Goal: Communication & Community: Answer question/provide support

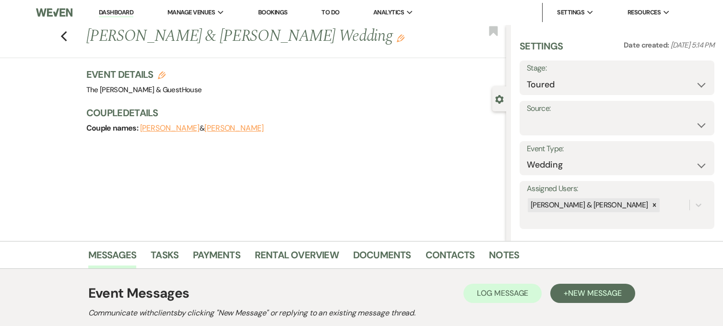
select select "5"
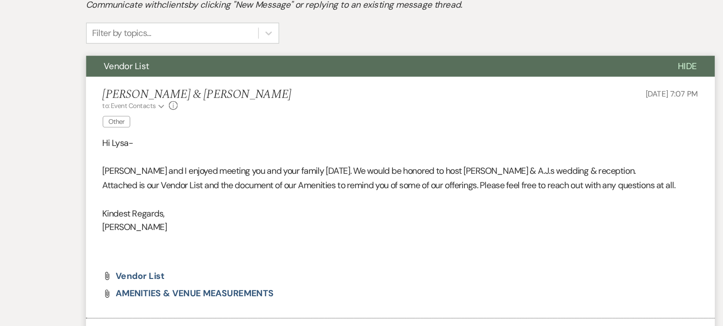
scroll to position [267, 0]
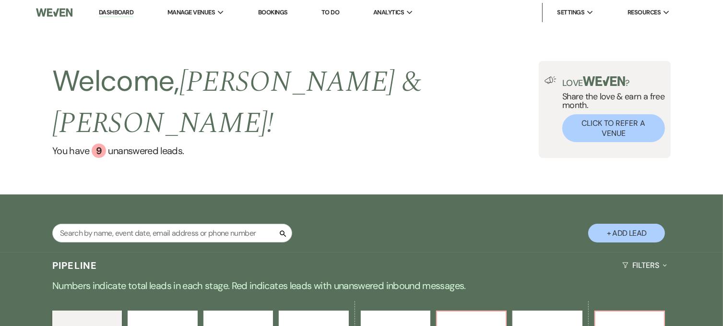
click at [620, 223] on button "+ Add Lead" at bounding box center [626, 232] width 77 height 19
select select "604"
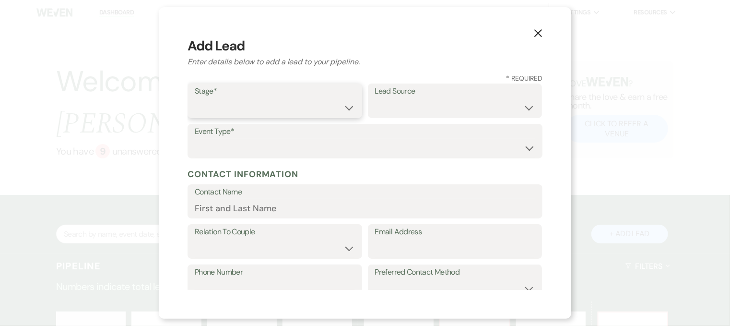
click at [337, 99] on select "Inquiry Follow Up Tour Requested Tour Confirmed Toured Proposal Sent Booked Lost" at bounding box center [275, 107] width 160 height 19
select select "5"
click at [195, 98] on select "Inquiry Follow Up Tour Requested Tour Confirmed Toured Proposal Sent Booked Lost" at bounding box center [275, 107] width 160 height 19
click at [302, 151] on select "Wedding Anniversary Party Baby Shower Bachelorette / Bachelor Party Birthday Pa…" at bounding box center [365, 148] width 340 height 19
select select "1"
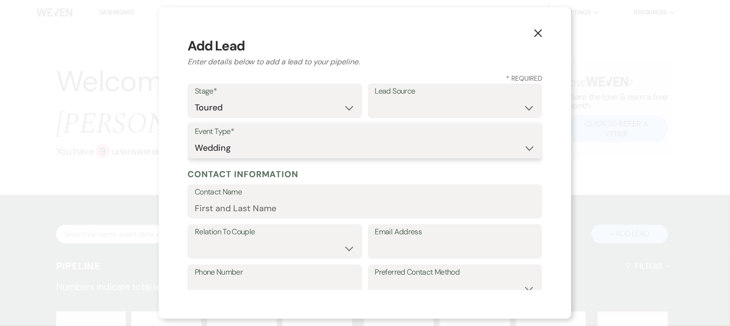
click at [195, 139] on select "Wedding Anniversary Party Baby Shower Bachelorette / Bachelor Party Birthday Pa…" at bounding box center [365, 148] width 340 height 19
click at [262, 205] on input "Contact Name" at bounding box center [365, 208] width 340 height 19
click at [386, 244] on input "Email Address" at bounding box center [455, 248] width 160 height 19
type input "rosborn"
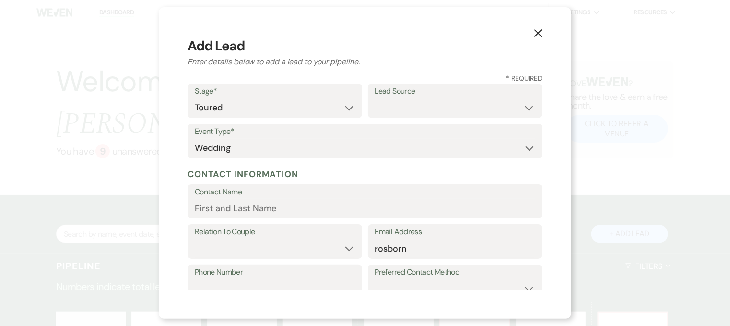
click at [535, 32] on icon "X" at bounding box center [538, 33] width 9 height 9
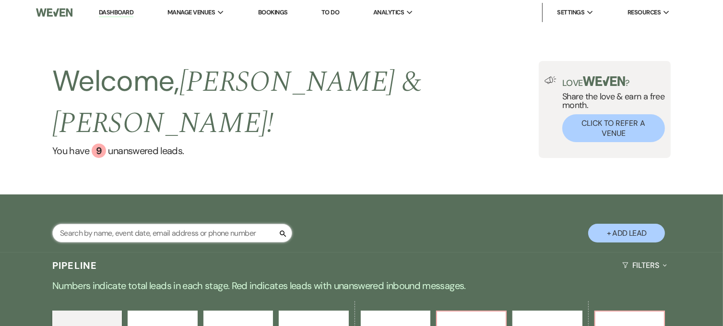
click at [235, 223] on input "text" at bounding box center [172, 232] width 240 height 19
type input "caseyb"
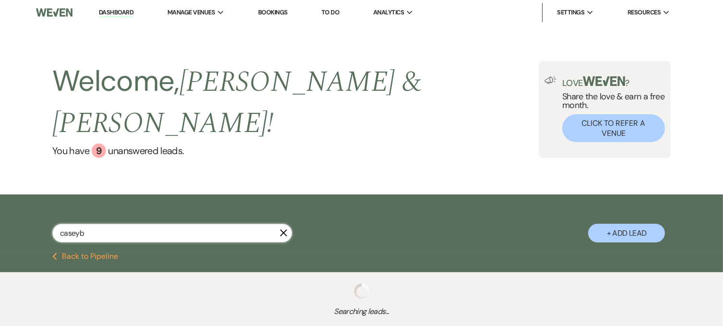
select select "6"
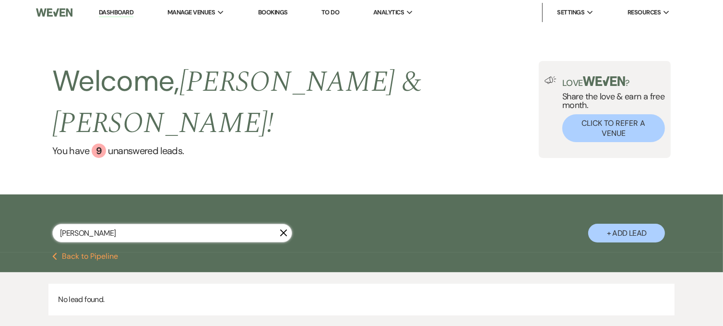
type input "case"
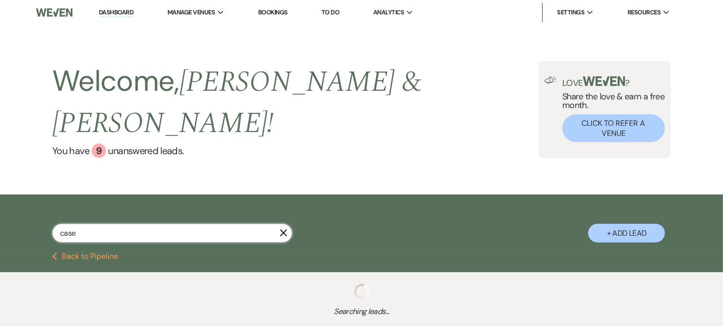
select select "6"
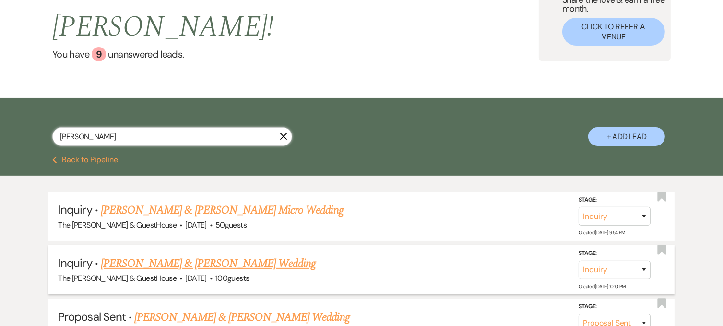
scroll to position [95, 0]
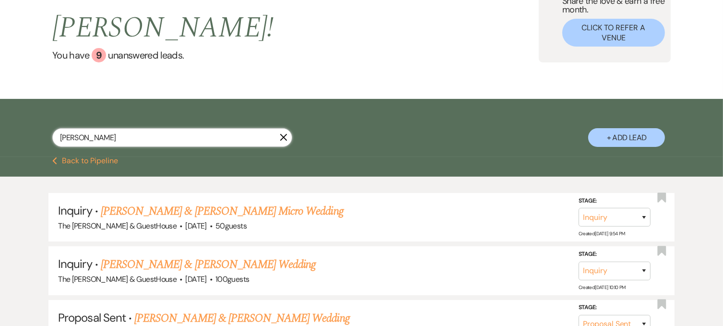
type input "[PERSON_NAME]"
click at [628, 128] on button "+ Add Lead" at bounding box center [626, 137] width 77 height 19
select select "604"
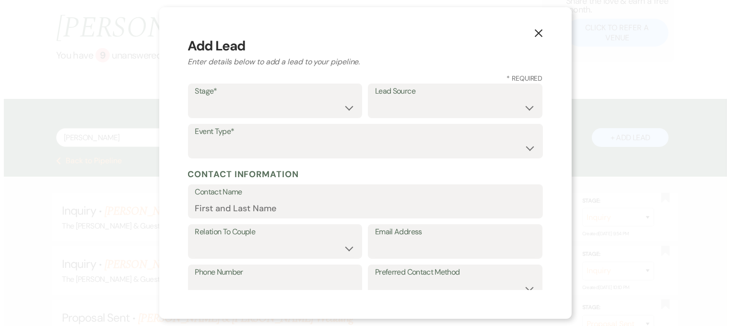
scroll to position [96, 0]
click at [337, 109] on select "Inquiry Follow Up Tour Requested Tour Confirmed Toured Proposal Sent Booked Lost" at bounding box center [275, 107] width 160 height 19
select select "5"
click at [195, 98] on select "Inquiry Follow Up Tour Requested Tour Confirmed Toured Proposal Sent Booked Lost" at bounding box center [275, 107] width 160 height 19
click at [307, 140] on select "Wedding Anniversary Party Baby Shower Bachelorette / Bachelor Party Birthday Pa…" at bounding box center [365, 148] width 340 height 19
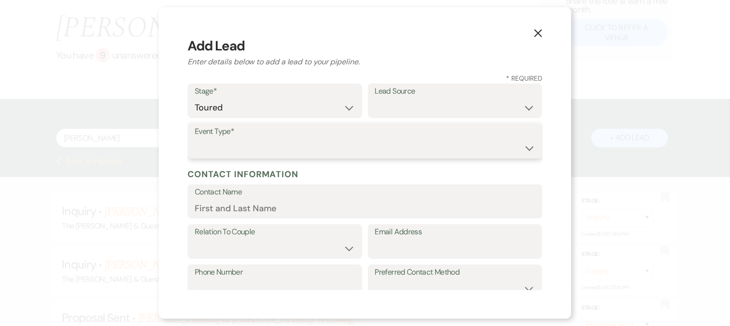
select select "1"
click at [195, 139] on select "Wedding Anniversary Party Baby Shower Bachelorette / Bachelor Party Birthday Pa…" at bounding box center [365, 148] width 340 height 19
click at [280, 211] on input "Contact Name" at bounding box center [365, 208] width 340 height 19
type input "Rylie"
click at [270, 228] on label "Relation To Couple" at bounding box center [275, 232] width 160 height 14
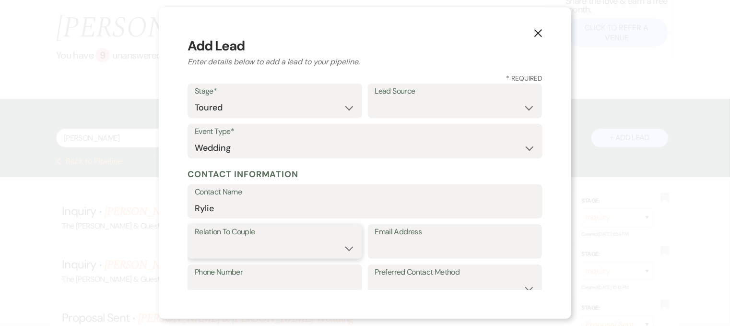
click at [344, 245] on select "Couple Planner Parent of Couple Family Member Friend Other" at bounding box center [275, 248] width 160 height 19
select select "1"
click at [195, 239] on select "Couple Planner Parent of Couple Family Member Friend Other" at bounding box center [275, 248] width 160 height 19
click at [396, 247] on input "Email Address" at bounding box center [455, 248] width 160 height 19
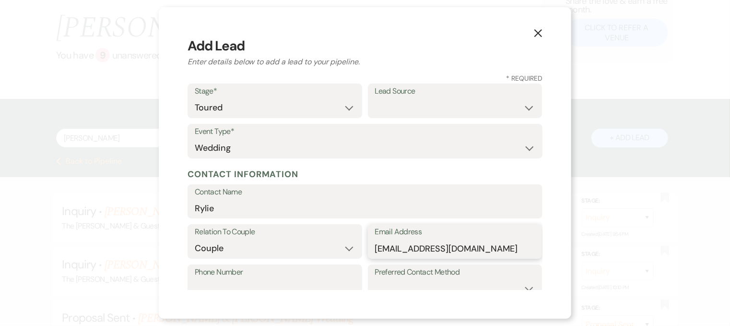
type input "rosborn2003@gmail.com"
click at [341, 279] on input "Phone Number" at bounding box center [275, 288] width 160 height 19
click at [134, 220] on div "X Add Lead Enter details below to add a lead to your pipeline. * Required Stage…" at bounding box center [365, 163] width 730 height 326
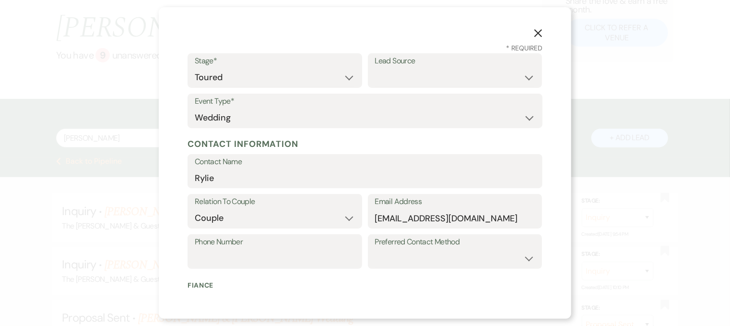
scroll to position [31, 0]
click at [251, 180] on input "Rylie" at bounding box center [365, 177] width 340 height 19
type input "[PERSON_NAME]"
click at [382, 76] on select "Weven Venue Website Instagram Facebook Pinterest Google The Knot Wedding Wire H…" at bounding box center [455, 77] width 160 height 19
select select "6"
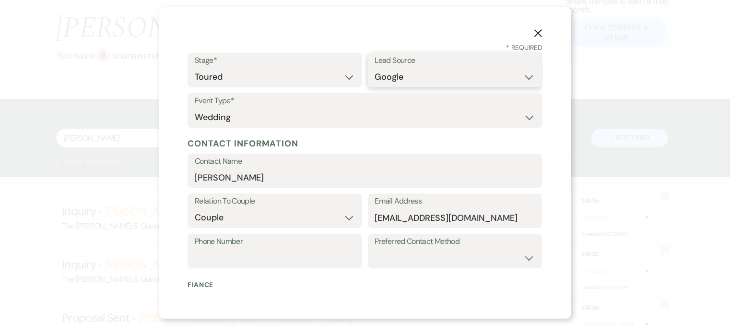
click at [375, 68] on select "Weven Venue Website Instagram Facebook Pinterest Google The Knot Wedding Wire H…" at bounding box center [455, 77] width 160 height 19
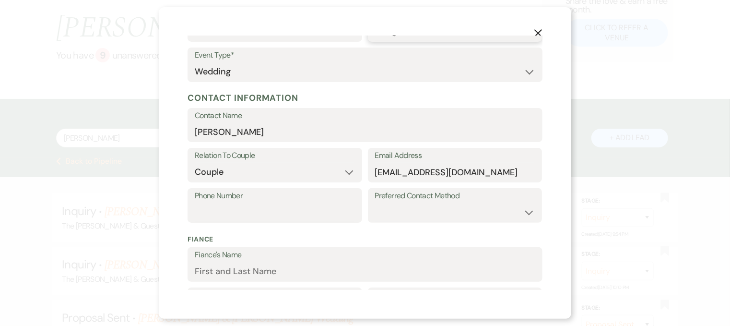
scroll to position [77, 0]
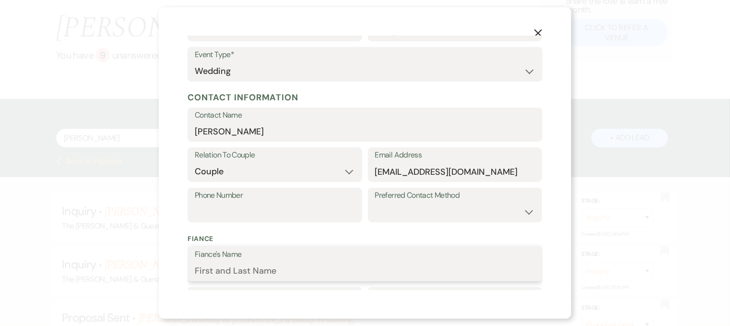
click at [289, 279] on input "Fiance's Name" at bounding box center [365, 270] width 340 height 19
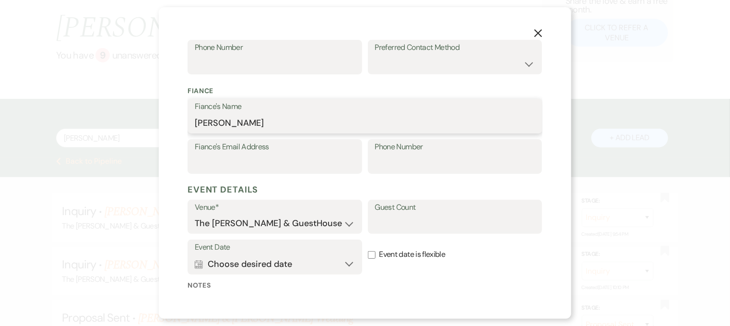
scroll to position [226, 0]
type input "[PERSON_NAME]"
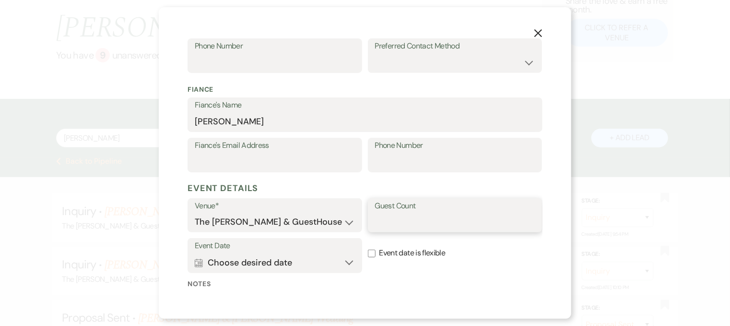
click at [416, 226] on input "Guest Count" at bounding box center [455, 221] width 160 height 19
type input "75"
click at [349, 259] on button "Calendar Choose desired date Expand" at bounding box center [275, 262] width 160 height 19
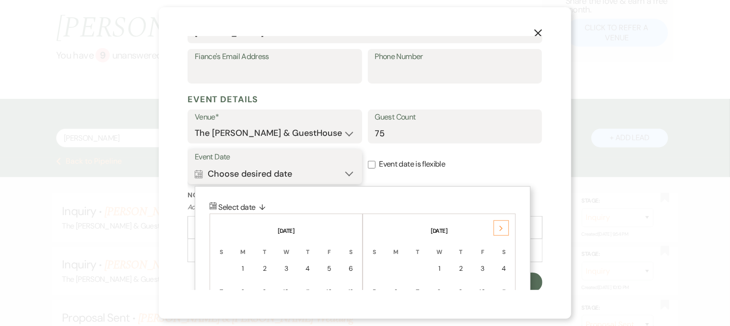
scroll to position [315, 0]
click at [503, 223] on div "Next" at bounding box center [500, 227] width 15 height 15
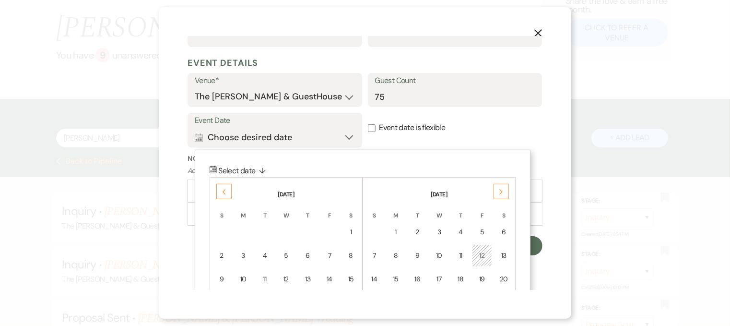
scroll to position [353, 0]
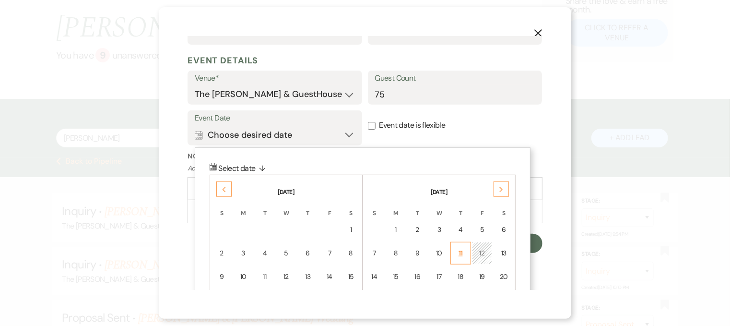
click at [463, 249] on div "11" at bounding box center [460, 253] width 8 height 10
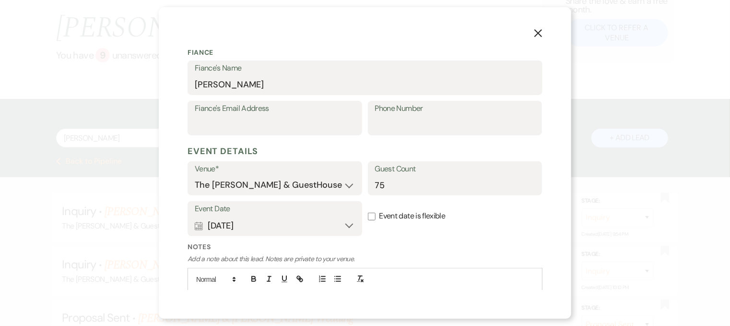
scroll to position [315, 0]
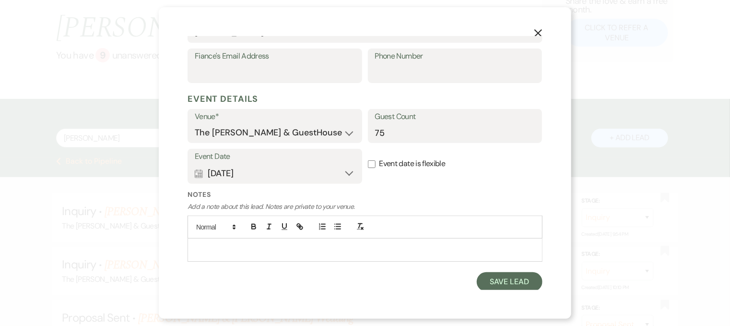
click at [407, 241] on div at bounding box center [365, 249] width 354 height 22
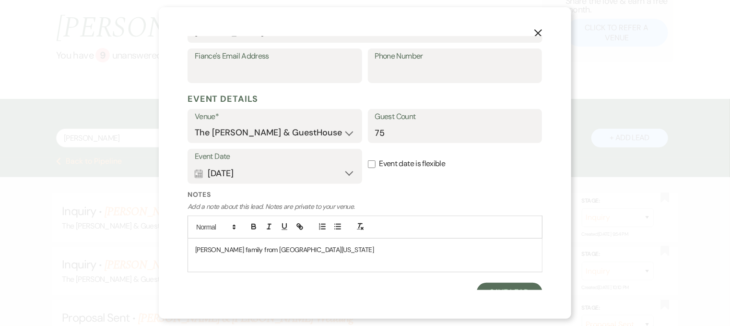
click at [328, 260] on p at bounding box center [364, 260] width 339 height 11
drag, startPoint x: 317, startPoint y: 255, endPoint x: 321, endPoint y: 245, distance: 10.3
click at [321, 245] on div "Casey's family from Northern Ohio" at bounding box center [365, 254] width 354 height 33
click at [195, 248] on p "Casey's family from Northern Ohio, mom is Jody" at bounding box center [364, 249] width 339 height 11
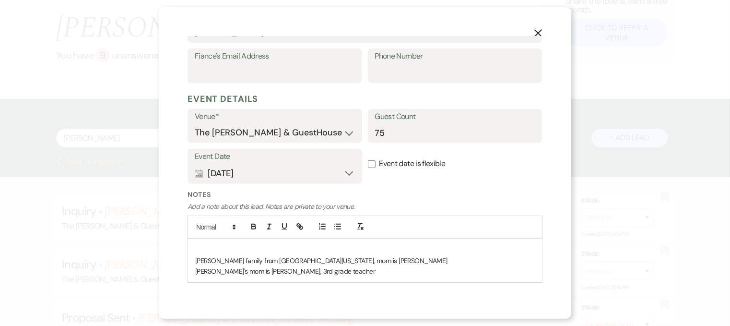
click at [194, 250] on div "Casey's family from Northern Ohio, mom is Jody Rylie's mom is Deborah, 3rd grad…" at bounding box center [365, 260] width 354 height 44
click at [345, 271] on p "Rylie's mom is Deborah, 3rd grade teacher" at bounding box center [364, 271] width 339 height 11
click at [207, 281] on p "4/4, blue, green,, ivory" at bounding box center [364, 281] width 339 height 11
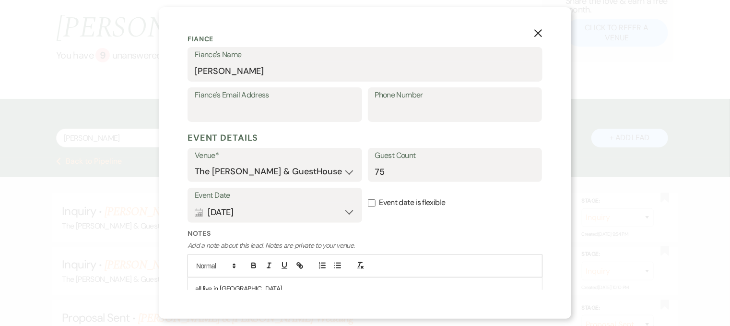
scroll to position [347, 0]
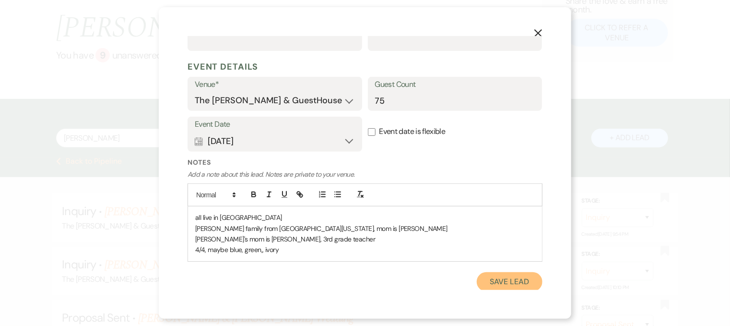
click at [490, 280] on button "Save Lead" at bounding box center [510, 281] width 66 height 19
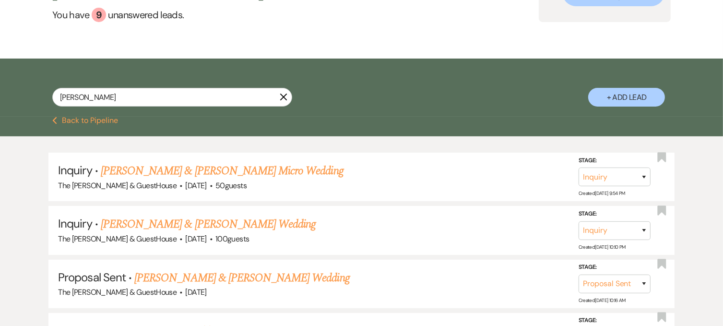
scroll to position [135, 0]
click at [239, 88] on input "[PERSON_NAME]" at bounding box center [172, 97] width 240 height 19
type input "casey bonar"
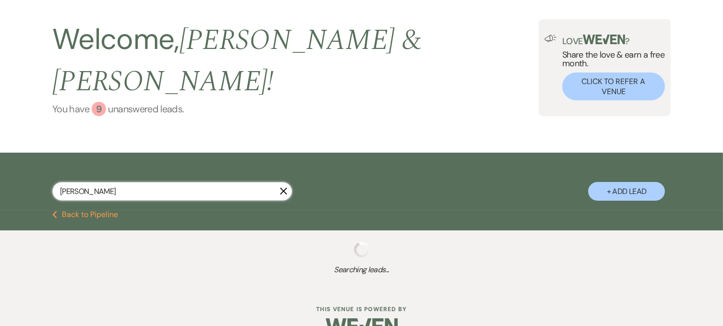
select select "5"
select select "6"
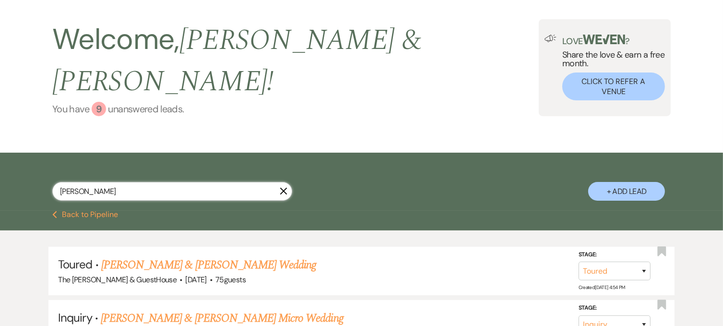
scroll to position [135, 0]
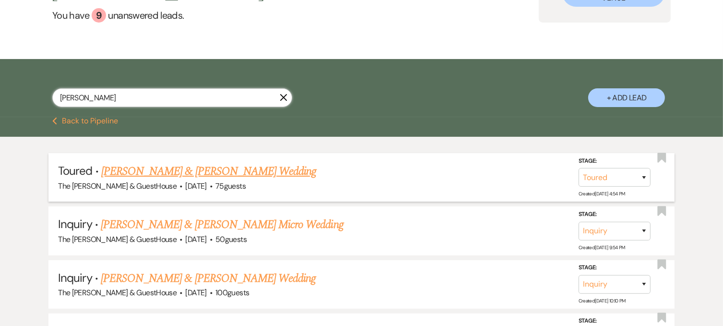
type input "casey bonar"
click at [193, 163] on link "[PERSON_NAME] & [PERSON_NAME] Wedding" at bounding box center [208, 171] width 215 height 17
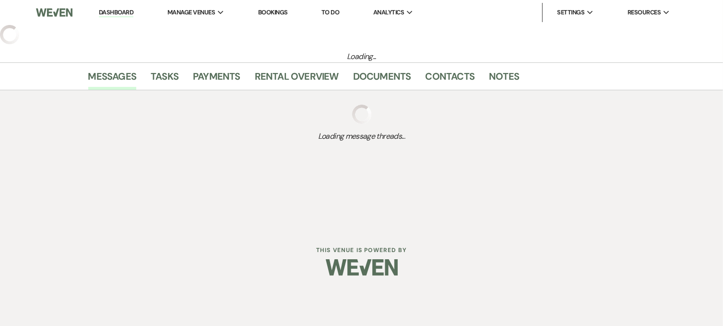
select select "5"
select select "6"
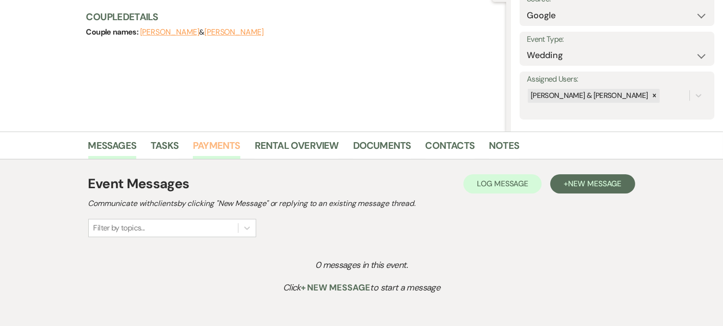
scroll to position [109, 0]
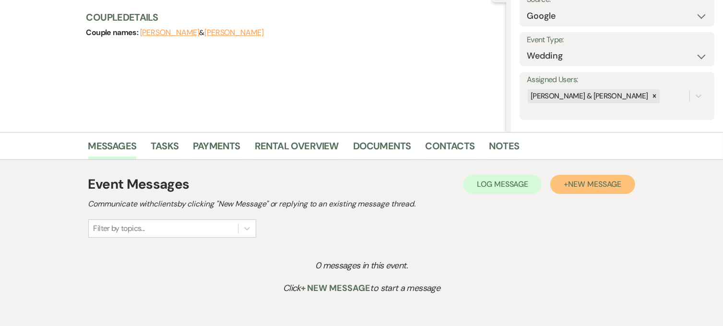
click at [619, 180] on span "New Message" at bounding box center [594, 184] width 53 height 10
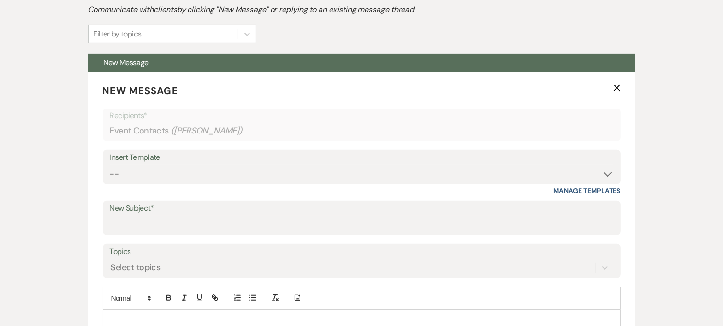
scroll to position [315, 0]
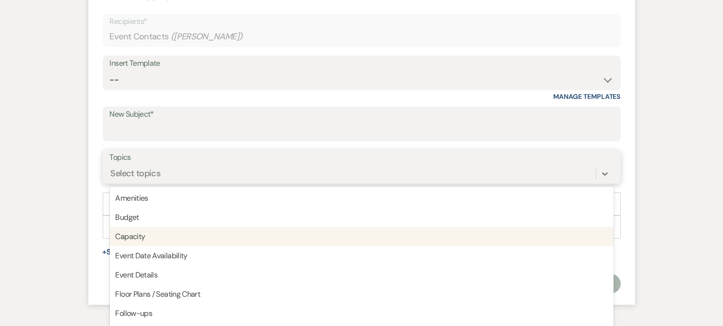
click at [244, 183] on div "option Capacity focused, 3 of 20. 20 results available. Use Up and Down to choo…" at bounding box center [361, 173] width 503 height 18
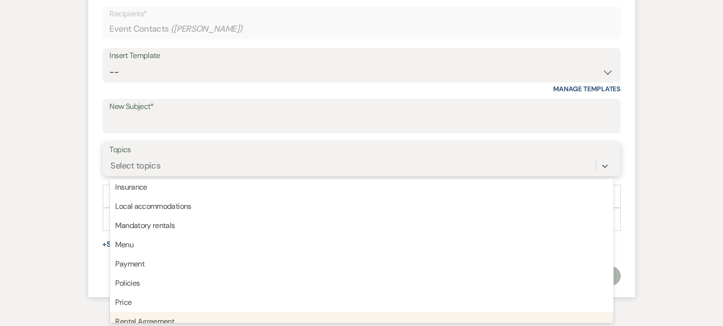
scroll to position [244, 0]
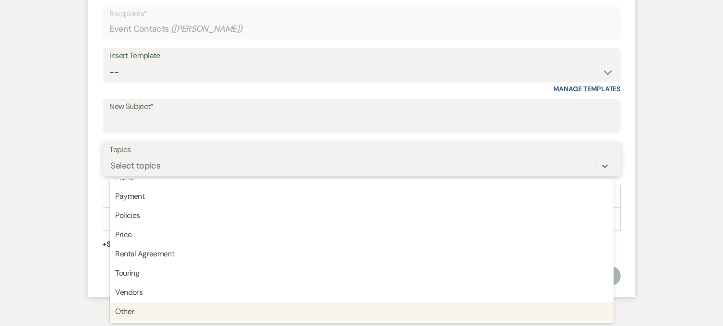
click at [135, 313] on div "Other" at bounding box center [361, 311] width 503 height 19
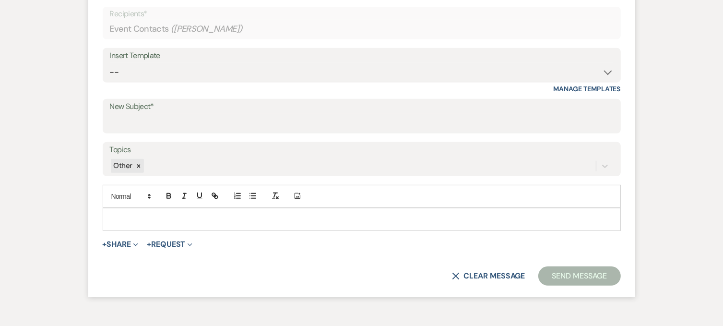
click at [134, 107] on label "New Subject*" at bounding box center [361, 107] width 503 height 14
click at [134, 114] on input "New Subject*" at bounding box center [361, 123] width 503 height 19
click at [136, 118] on input "New Subject*" at bounding box center [361, 123] width 503 height 19
type input "The [PERSON_NAME]"
click at [117, 215] on p at bounding box center [361, 219] width 503 height 11
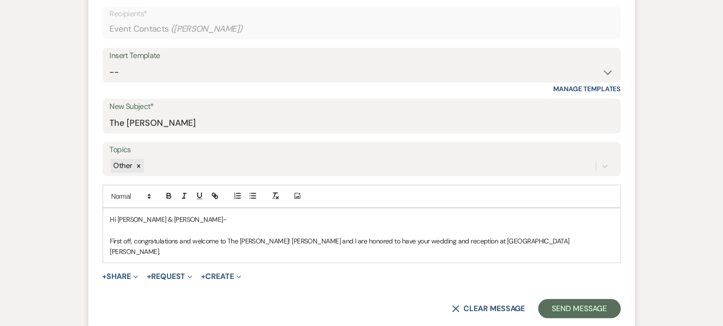
click at [265, 238] on p "First off, congratulations and welcome to The Madelyn! Vince and I are honored …" at bounding box center [361, 246] width 503 height 22
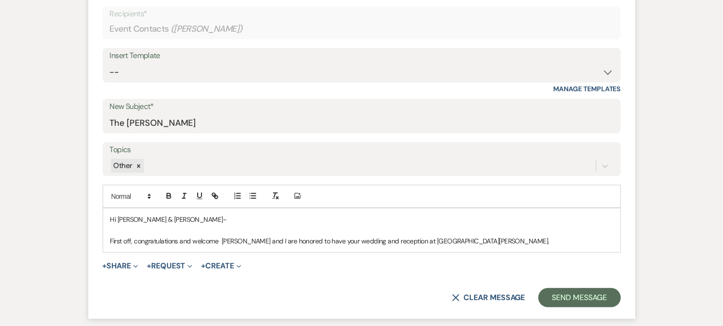
click at [138, 242] on p "First off, congratulations and welcome Vince and I are honored to have your wed…" at bounding box center [361, 240] width 503 height 11
click at [195, 239] on p "Congratulations and welcome Vince and I are honored to have your wedding and re…" at bounding box center [361, 240] width 503 height 11
click at [200, 238] on p "Congratulations and welcome, Vince and I are honored to have your wedding and r…" at bounding box center [361, 240] width 503 height 11
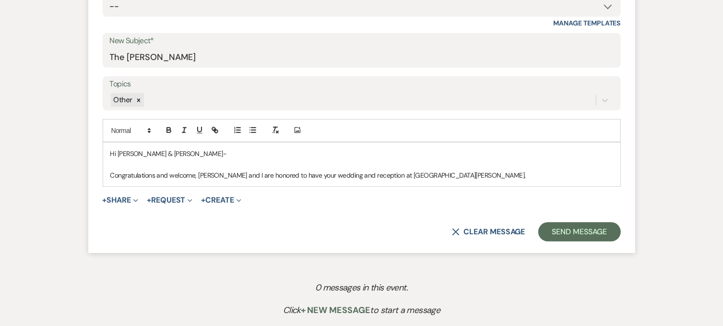
scroll to position [471, 0]
click at [114, 199] on button "+ Share Expand" at bounding box center [121, 199] width 36 height 8
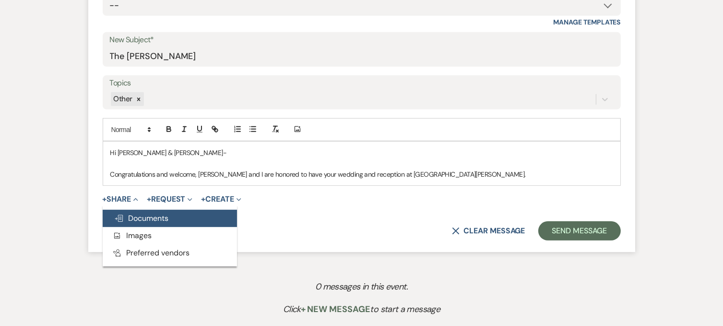
click at [125, 216] on span "Doc Upload Documents" at bounding box center [141, 218] width 55 height 10
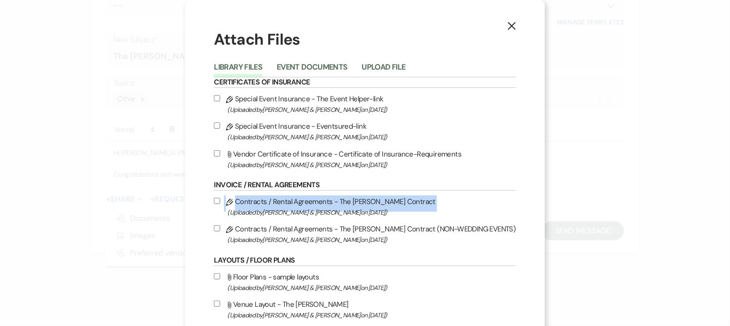
drag, startPoint x: 125, startPoint y: 216, endPoint x: 234, endPoint y: 197, distance: 110.5
click at [234, 197] on div "X Attach Files Library Files Event Documents Upload File Certificates of Insura…" at bounding box center [365, 163] width 730 height 326
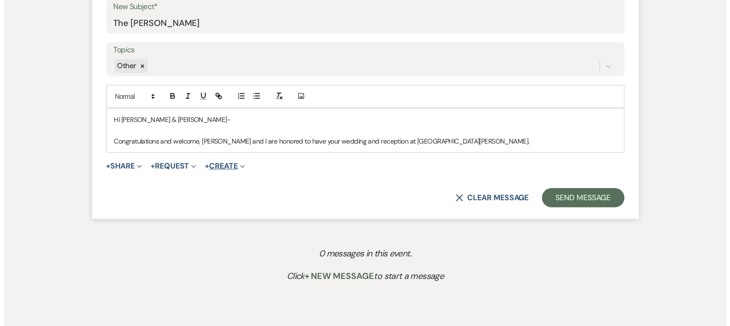
scroll to position [505, 0]
click at [128, 164] on button "+ Share Expand" at bounding box center [121, 166] width 36 height 8
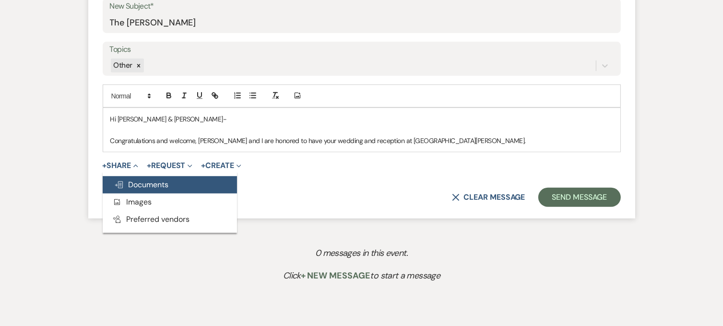
click at [132, 181] on span "Doc Upload Documents" at bounding box center [141, 184] width 55 height 10
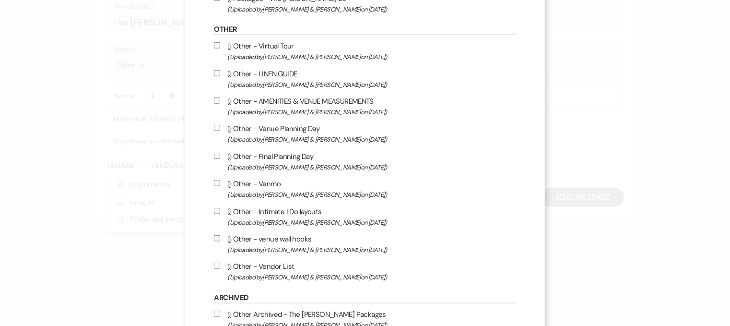
scroll to position [401, 0]
click at [220, 268] on input "Attach File Other - Vendor List (Uploaded by Susie & Vince Greco on Sep 20th, 2…" at bounding box center [217, 265] width 6 height 6
checkbox input "true"
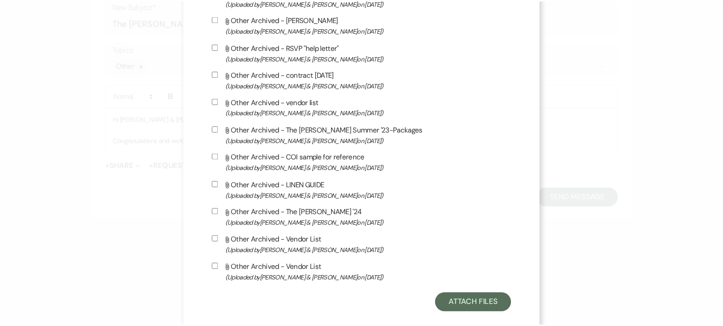
scroll to position [881, 0]
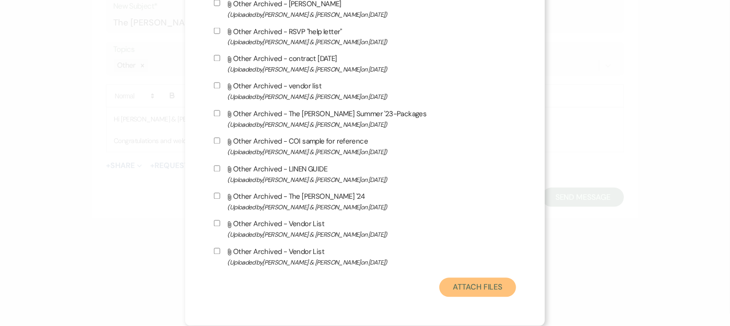
click at [463, 291] on button "Attach Files" at bounding box center [477, 287] width 76 height 19
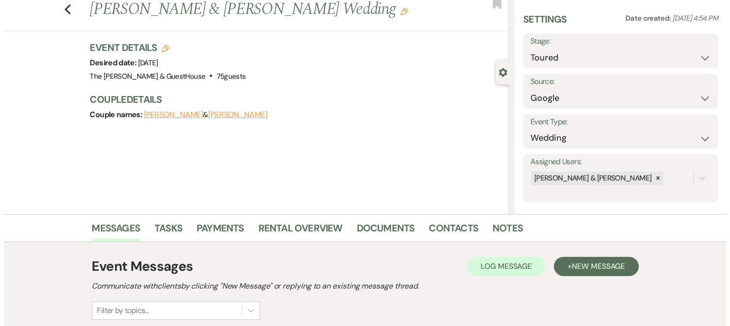
scroll to position [0, 0]
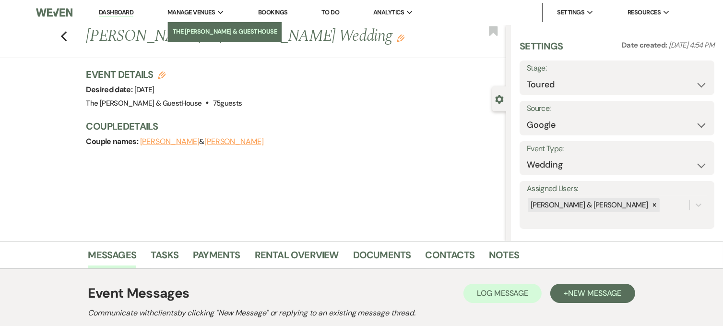
click at [190, 28] on li "The [PERSON_NAME] & GuestHouse" at bounding box center [225, 32] width 105 height 10
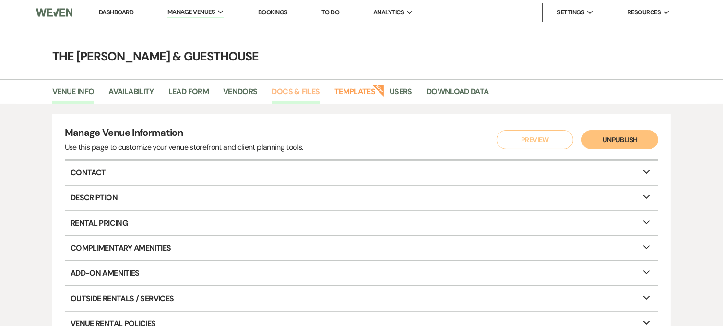
click at [297, 90] on link "Docs & Files" at bounding box center [296, 94] width 48 height 18
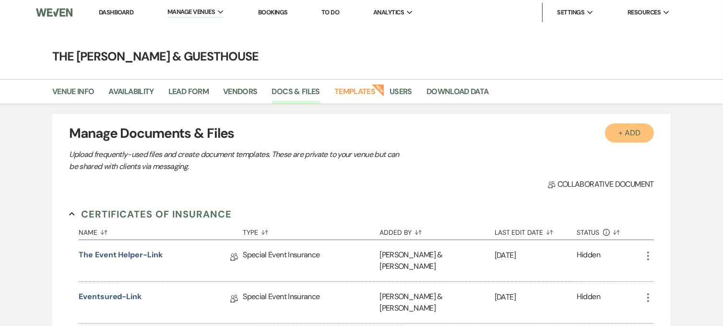
click at [616, 127] on button "+ Add" at bounding box center [629, 132] width 49 height 19
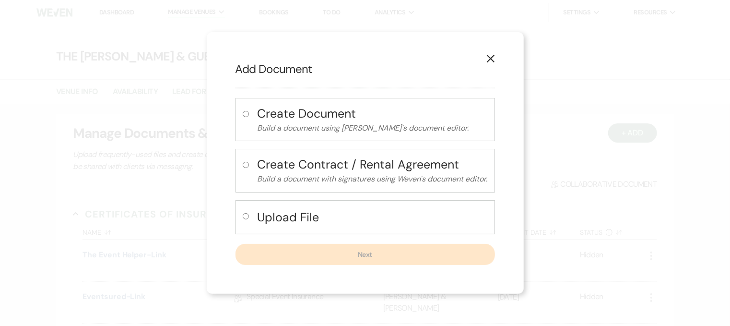
click at [246, 216] on input "radio" at bounding box center [246, 216] width 6 height 6
radio input "true"
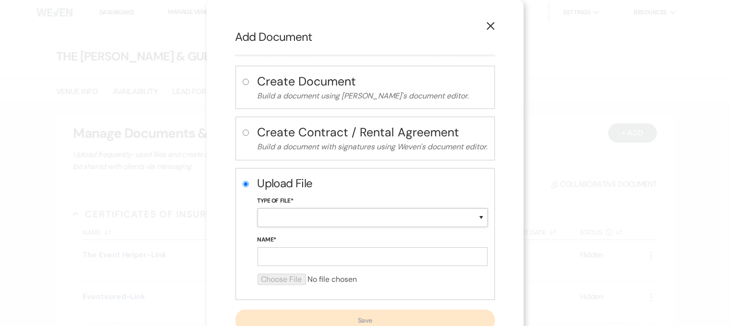
click at [276, 216] on select "Special Event Insurance Vendor Certificate of Insurance Contracts / Rental Agre…" at bounding box center [372, 217] width 230 height 19
select select "0"
click at [257, 208] on select "Special Event Insurance Vendor Certificate of Insurance Contracts / Rental Agre…" at bounding box center [372, 217] width 230 height 19
click at [263, 261] on input "Name*" at bounding box center [372, 256] width 230 height 19
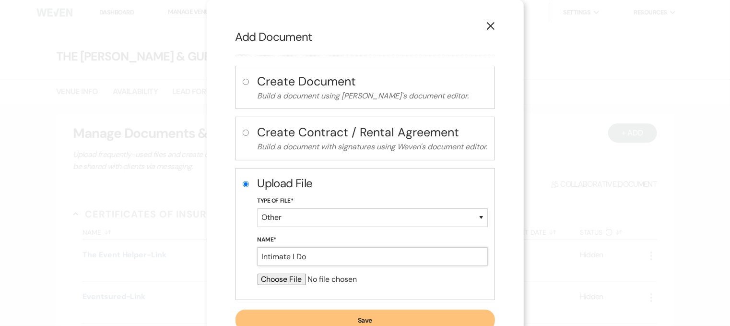
type input "Intimate I Do"
click at [266, 276] on input "file" at bounding box center [372, 279] width 230 height 12
type input "C:\fakepath\INTIMATE I DO.docx"
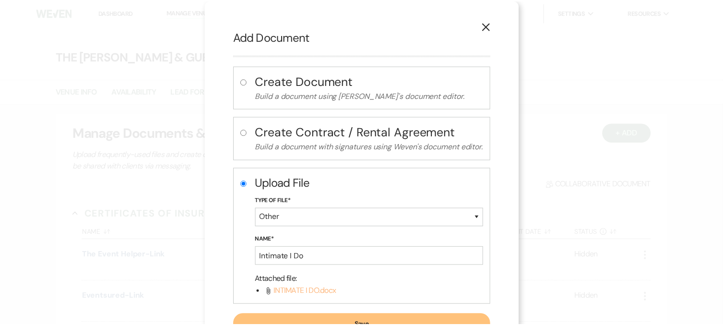
scroll to position [37, 0]
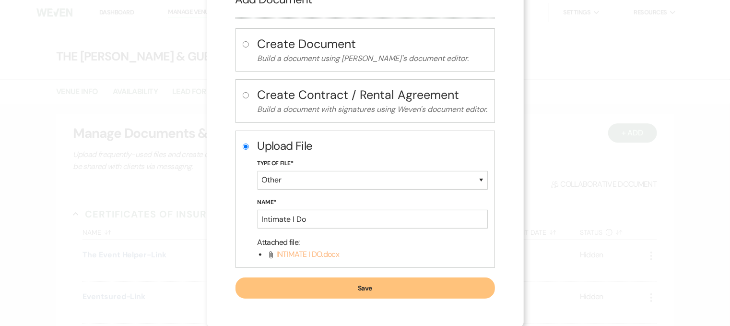
click at [322, 287] on button "Save" at bounding box center [364, 287] width 259 height 21
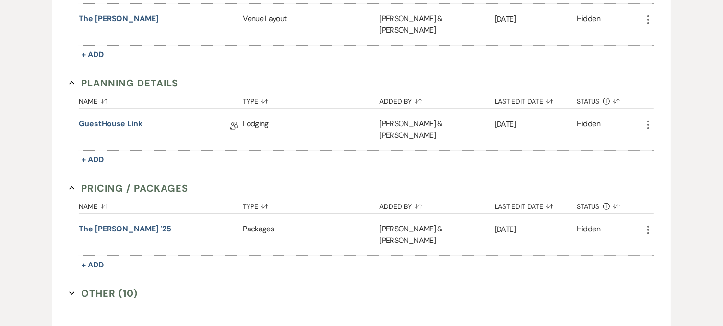
scroll to position [616, 0]
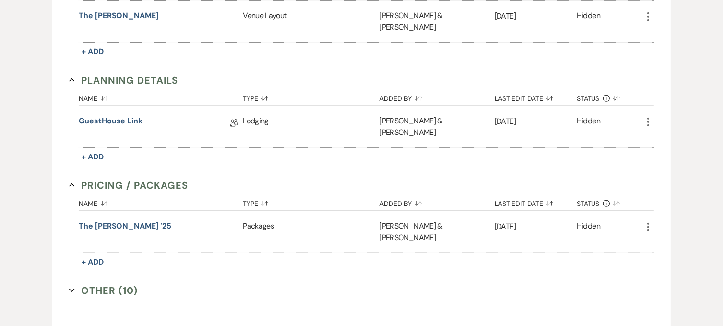
click at [123, 283] on button "Other (10) Expand" at bounding box center [103, 290] width 69 height 14
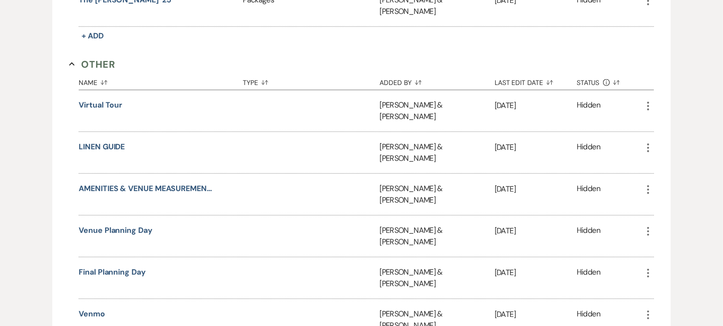
scroll to position [850, 0]
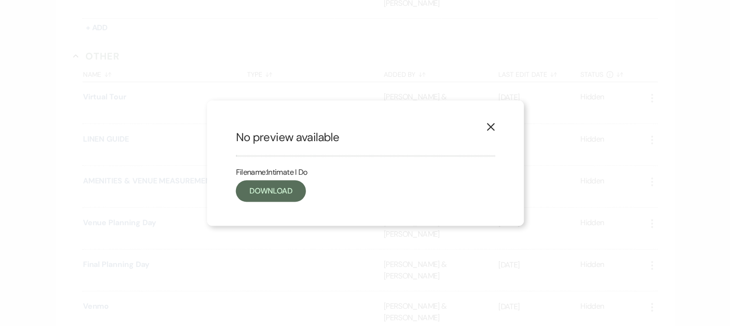
click at [106, 292] on div "X No preview available Filename: Intimate I Do Download" at bounding box center [365, 163] width 730 height 326
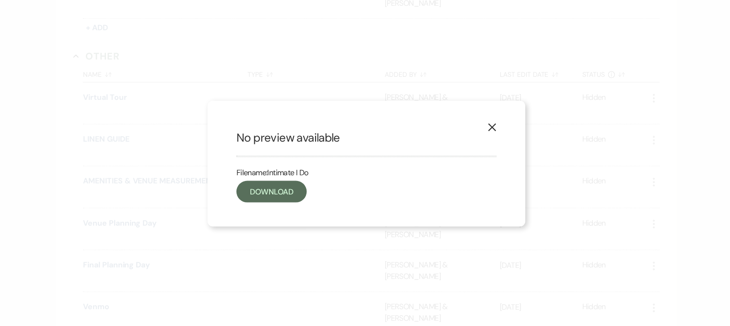
click at [106, 292] on div "X No preview available Filename: Intimate I Do Download" at bounding box center [365, 163] width 730 height 326
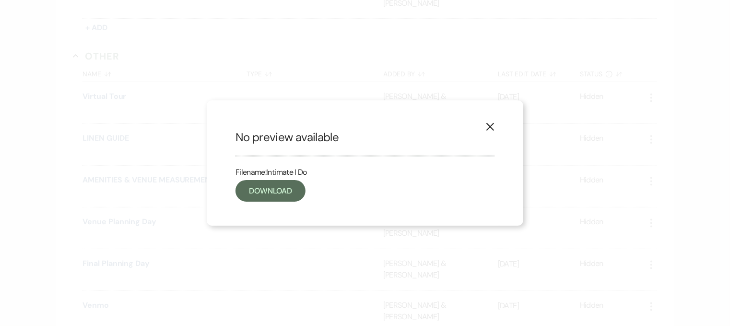
click at [339, 255] on div "X No preview available Filename: Intimate I Do Download" at bounding box center [365, 163] width 730 height 326
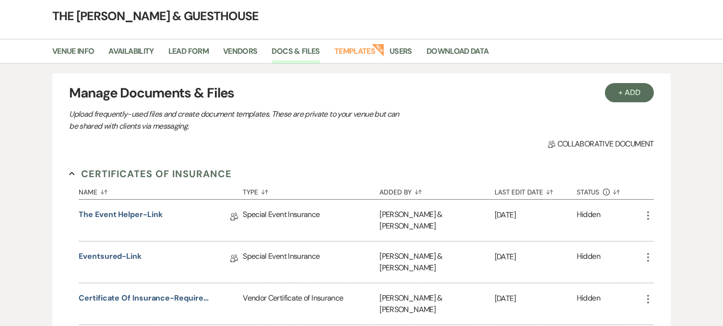
scroll to position [0, 0]
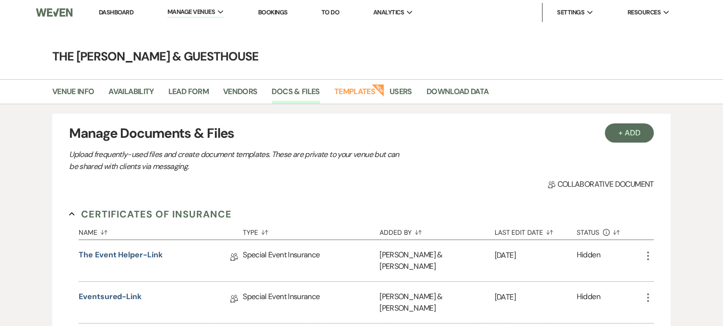
click at [28, 15] on nav "Dashboard Manage Venues Expand The Madelyn Venue & GuestHouse Bookings To Do An…" at bounding box center [361, 12] width 723 height 25
click at [186, 15] on span "Manage Venues" at bounding box center [190, 12] width 47 height 10
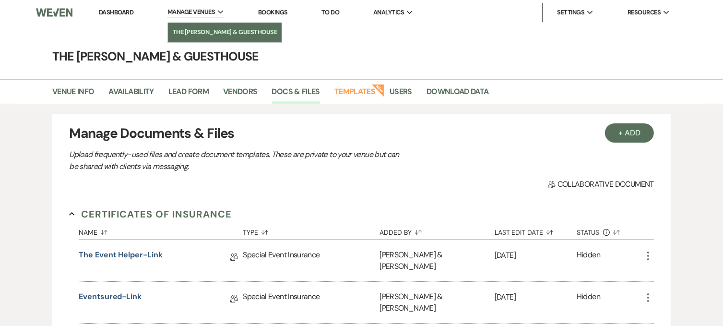
click at [181, 28] on li "The [PERSON_NAME] & GuestHouse" at bounding box center [225, 32] width 105 height 10
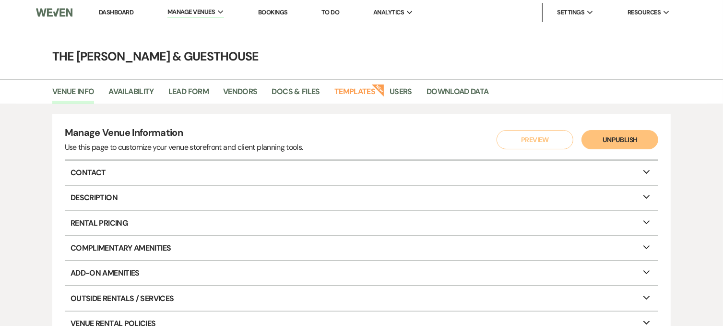
click at [122, 5] on li "Dashboard" at bounding box center [116, 12] width 44 height 19
click at [118, 15] on link "Dashboard" at bounding box center [116, 12] width 35 height 8
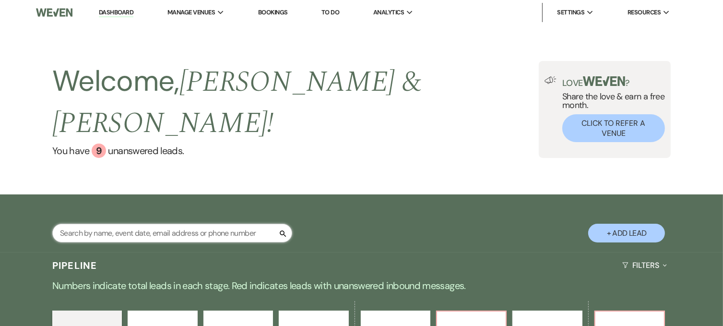
click at [127, 223] on input "text" at bounding box center [172, 232] width 240 height 19
click at [117, 223] on input "cas" at bounding box center [172, 232] width 240 height 19
click at [117, 223] on input "casc" at bounding box center [172, 232] width 240 height 19
click at [117, 223] on input "cascc" at bounding box center [172, 232] width 240 height 19
click at [168, 223] on input "cascc" at bounding box center [172, 232] width 240 height 19
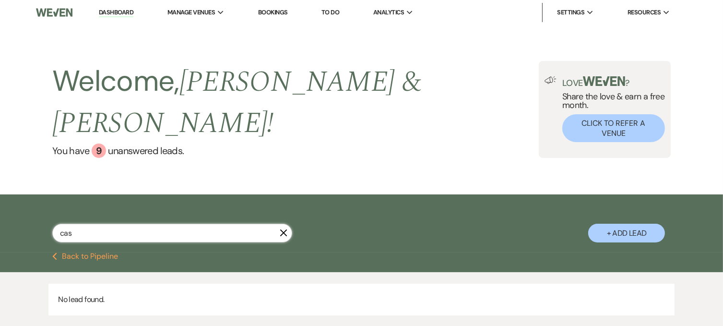
type input "ca"
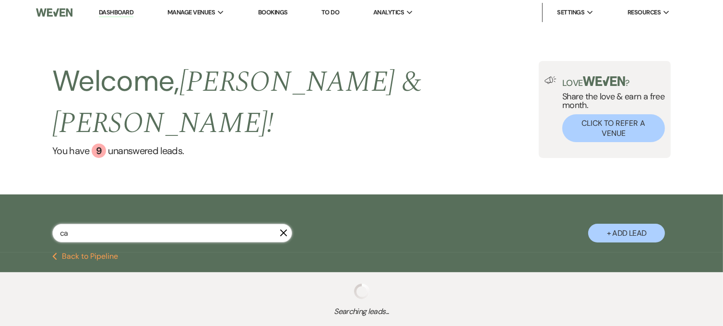
select select "5"
select select "6"
select select "5"
select select "8"
select select "3"
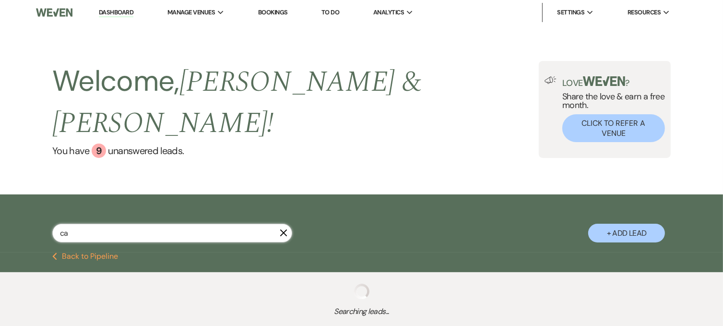
select select "6"
select select "2"
select select "6"
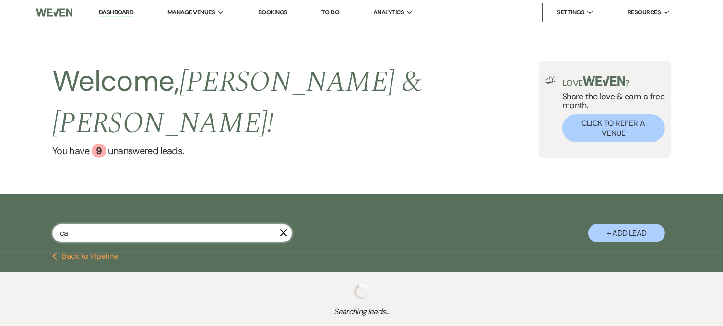
select select "6"
select select "8"
select select "3"
select select "2"
select select "6"
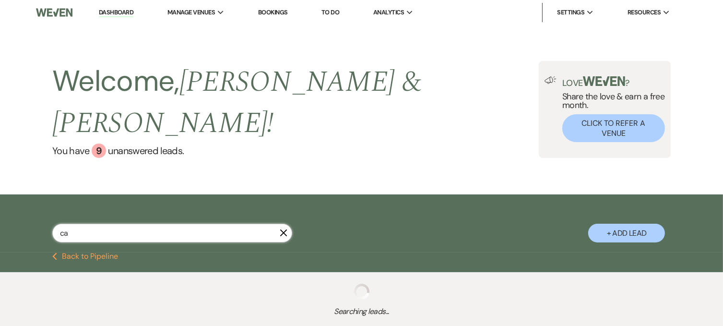
select select "8"
select select "6"
select select "2"
select select "6"
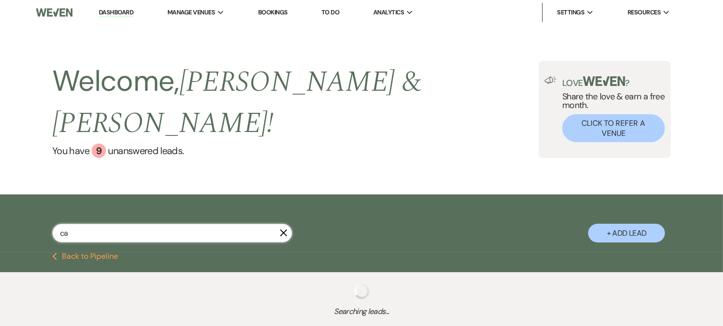
select select "6"
select select "8"
select select "1"
select select "6"
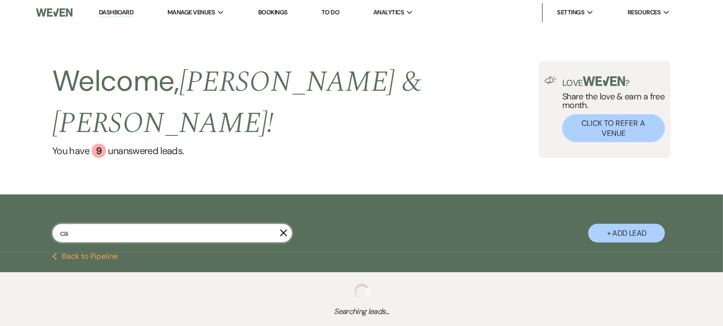
select select "6"
select select "8"
select select "6"
select select "8"
select select "3"
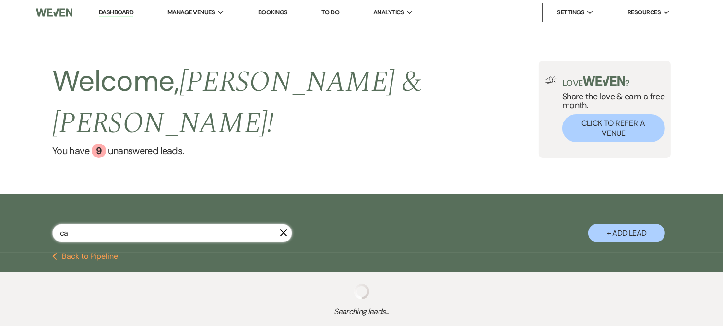
select select "8"
select select "3"
select select "8"
select select "6"
select select "8"
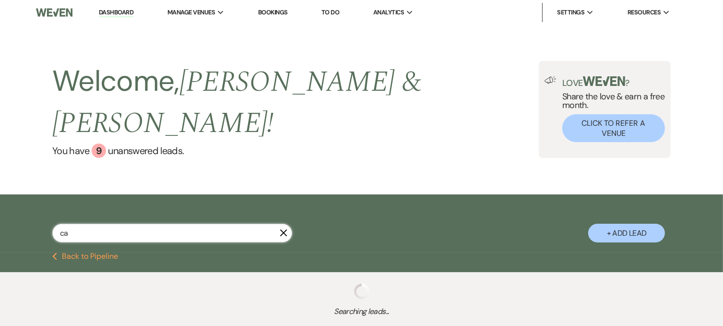
select select "6"
select select "8"
select select "1"
select select "8"
select select "5"
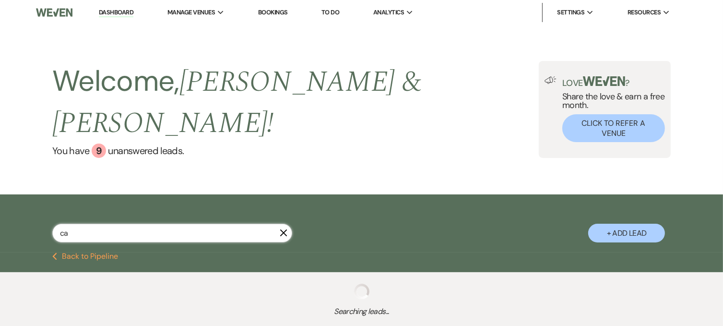
select select "8"
select select "5"
select select "8"
select select "5"
select select "2"
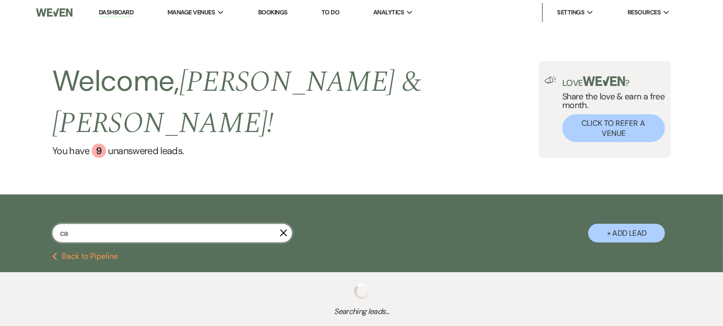
select select "8"
select select "5"
select select "2"
select select "8"
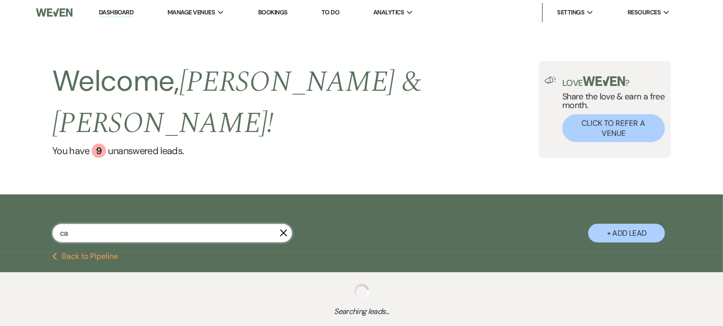
select select "1"
select select "2"
select select "8"
select select "6"
select select "8"
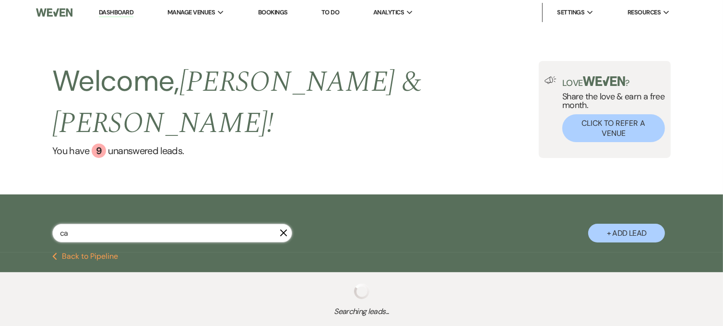
select select "5"
select select "8"
select select "1"
select select "8"
select select "5"
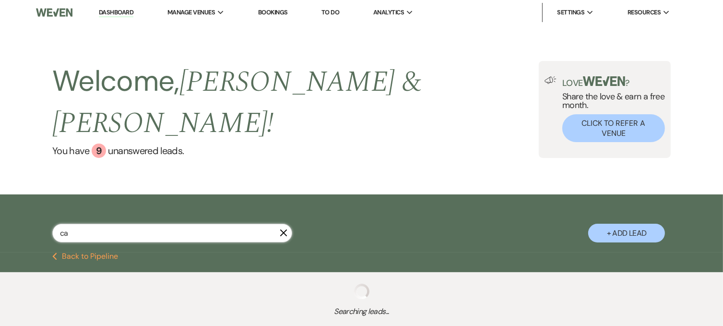
select select "8"
select select "2"
select select "8"
select select "5"
select select "8"
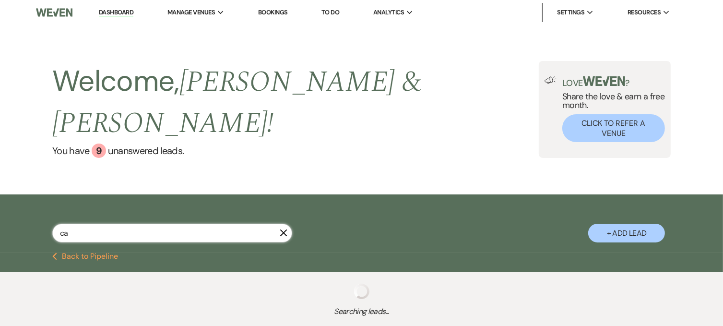
select select "5"
select select "8"
select select "5"
select select "8"
select select "7"
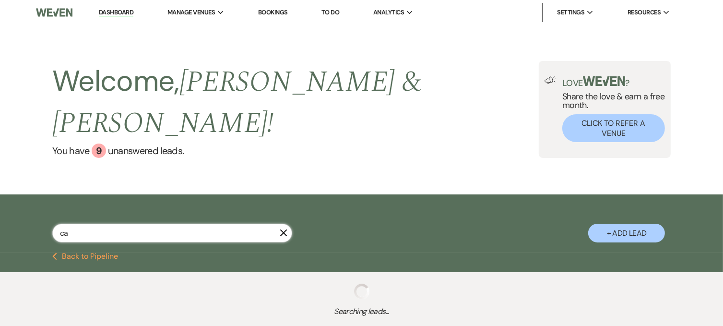
select select "8"
select select "7"
select select "8"
select select "5"
select select "8"
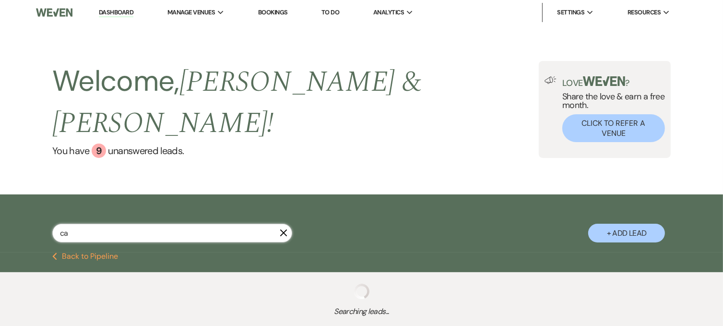
select select "6"
select select "8"
select select "6"
select select "8"
select select "5"
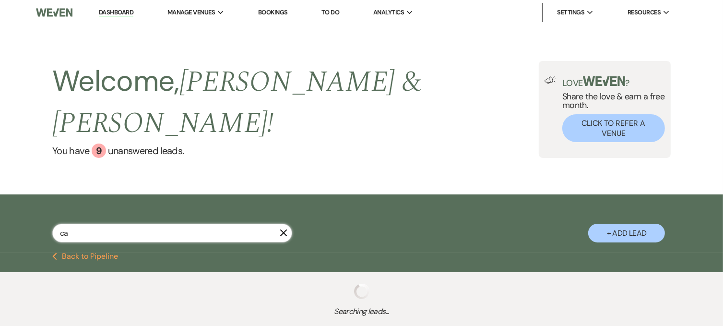
select select "8"
select select "5"
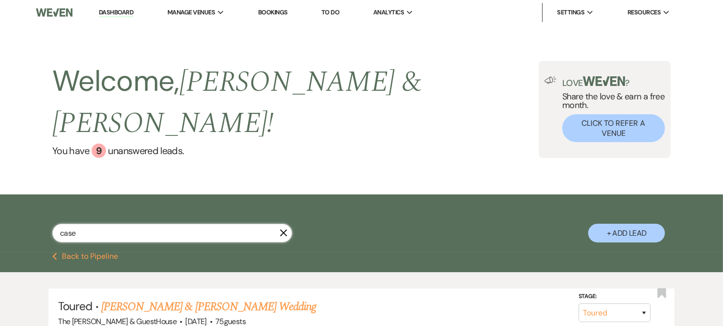
type input "[PERSON_NAME]"
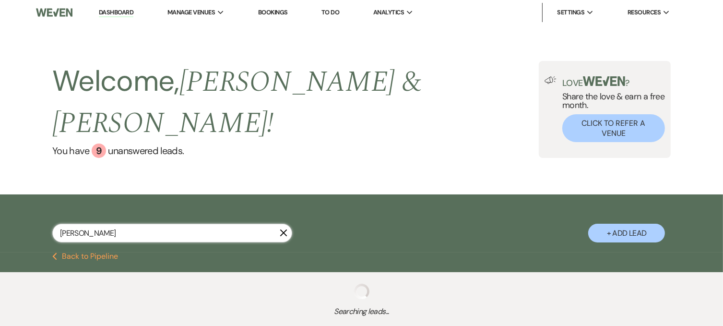
select select "5"
select select "6"
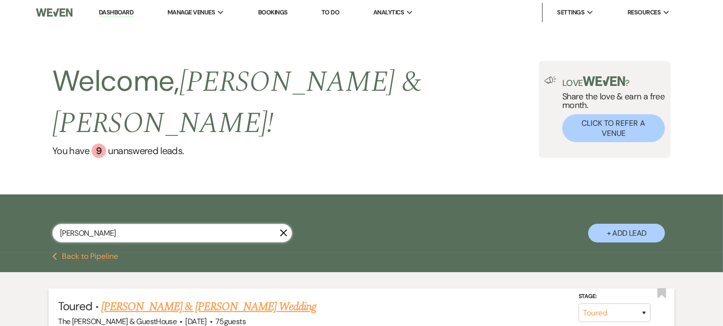
type input "[PERSON_NAME]"
click at [135, 298] on link "[PERSON_NAME] & [PERSON_NAME] Wedding" at bounding box center [208, 306] width 215 height 17
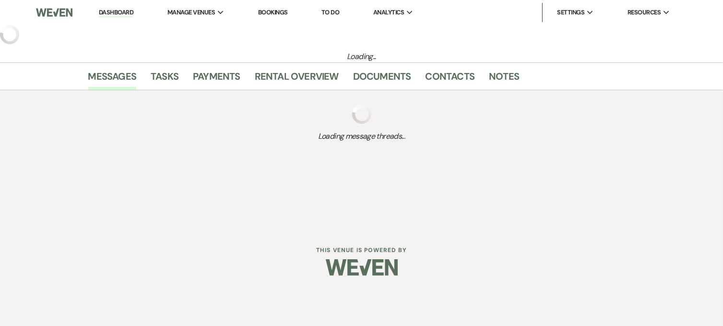
select select "5"
select select "6"
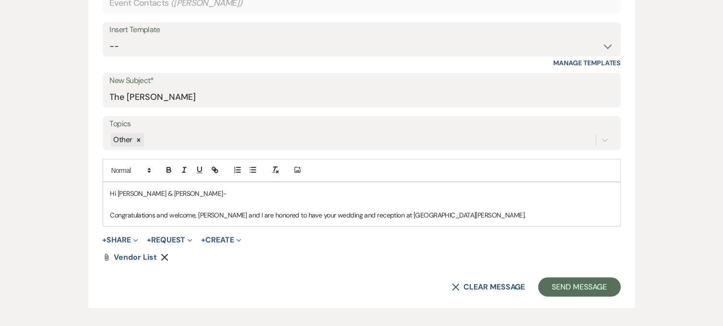
scroll to position [432, 0]
click at [430, 214] on p "Congratulations and welcome, [PERSON_NAME] and I are honored to have your weddi…" at bounding box center [361, 214] width 503 height 11
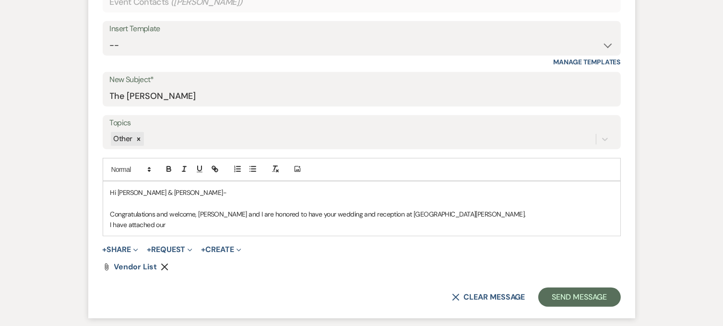
click at [390, 207] on p at bounding box center [361, 203] width 503 height 11
click at [299, 225] on p "I have attached our" at bounding box center [361, 224] width 503 height 11
drag, startPoint x: 290, startPoint y: 242, endPoint x: 303, endPoint y: 211, distance: 33.5
click at [303, 211] on form "New Message X Draft saved! Recipients* Event Contacts ( [PERSON_NAME] ) Insert …" at bounding box center [361, 130] width 547 height 374
click at [172, 224] on p "I have attached our" at bounding box center [361, 224] width 503 height 11
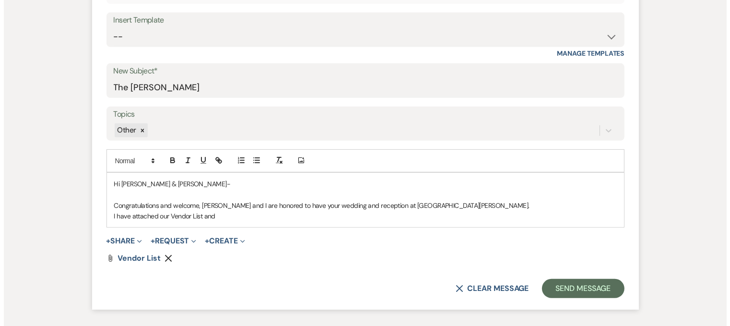
scroll to position [456, 0]
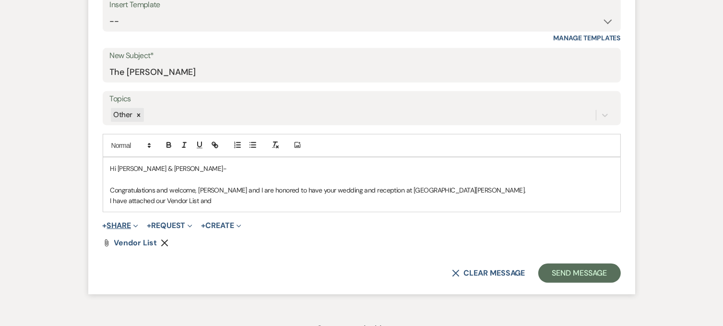
click at [126, 222] on button "+ Share Expand" at bounding box center [121, 226] width 36 height 8
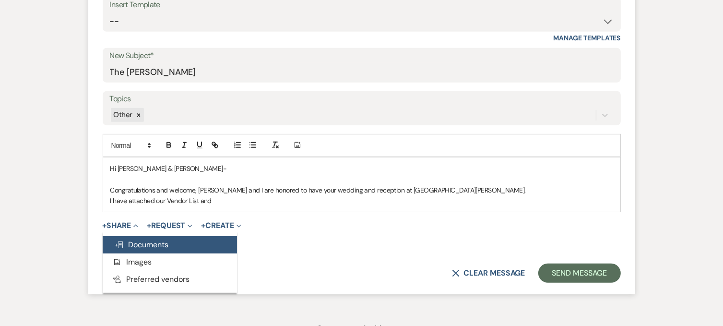
click at [125, 248] on span "Doc Upload Documents" at bounding box center [141, 244] width 55 height 10
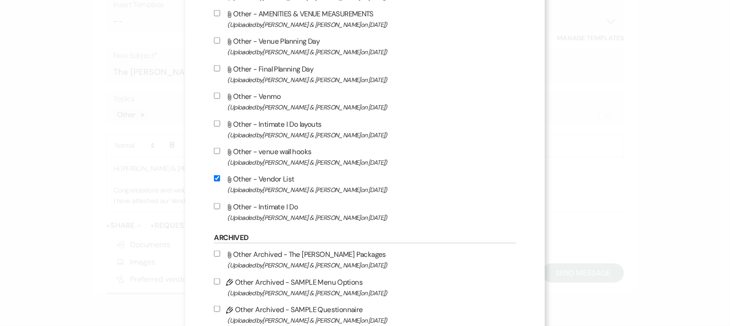
scroll to position [487, 0]
click at [220, 207] on input "Attach File Other - Intimate I Do (Uploaded by [PERSON_NAME] & [PERSON_NAME] on…" at bounding box center [217, 207] width 6 height 6
checkbox input "true"
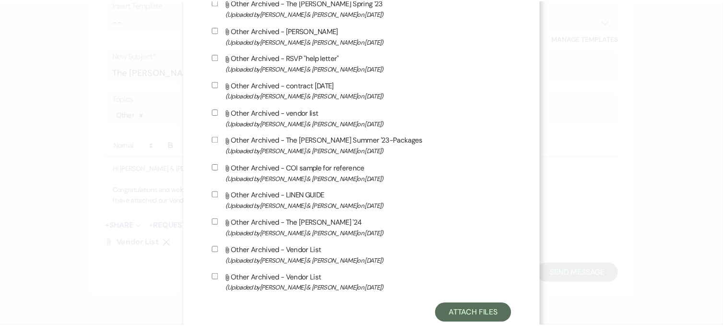
scroll to position [909, 0]
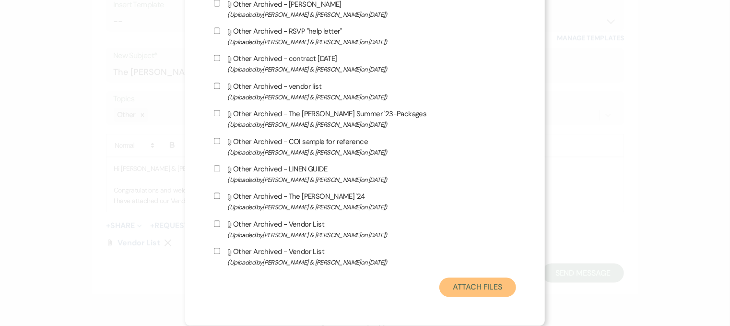
click at [443, 281] on button "Attach Files" at bounding box center [477, 287] width 76 height 19
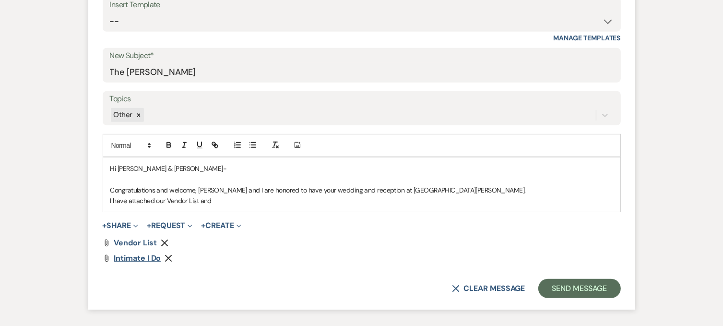
click at [151, 254] on span "Intimate I Do" at bounding box center [137, 258] width 47 height 10
click at [228, 203] on p "I have attached our Vendor List and" at bounding box center [361, 200] width 503 height 11
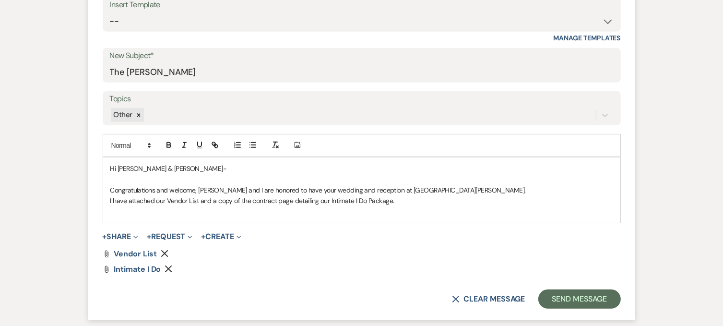
click at [405, 201] on p "I have attached our Vendor List and a copy of the contract page detailing our I…" at bounding box center [361, 200] width 503 height 11
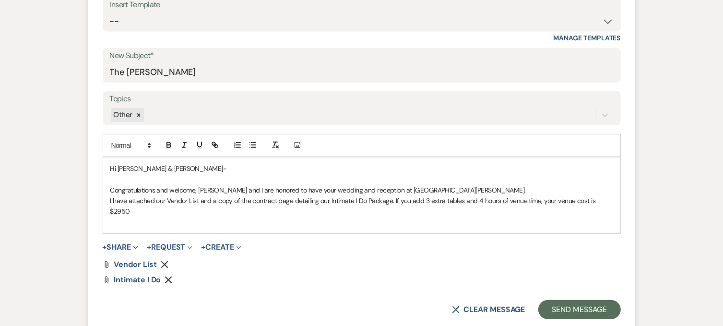
click at [394, 197] on p "I have attached our Vendor List and a copy of the contract page detailing our I…" at bounding box center [361, 206] width 503 height 22
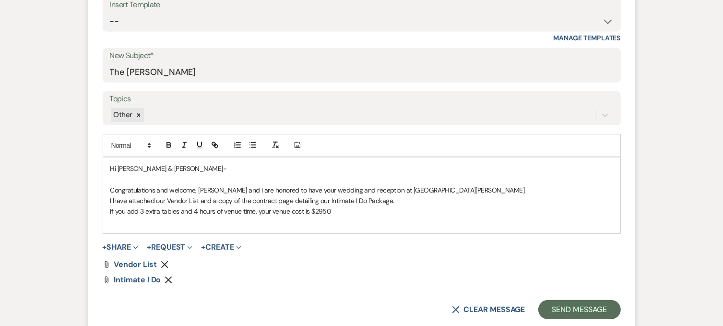
click at [422, 188] on p "Congratulations and welcome, [PERSON_NAME] and I are honored to have your weddi…" at bounding box center [361, 190] width 503 height 11
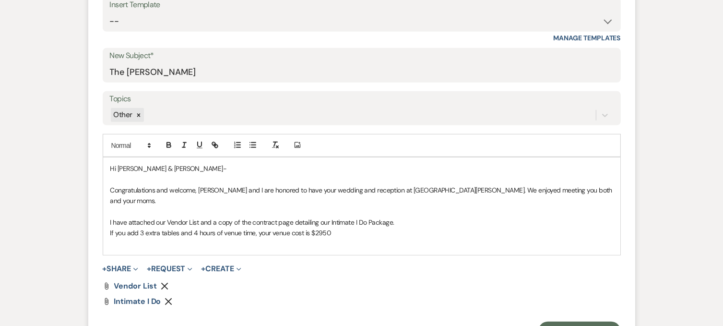
click at [196, 188] on p "Congratulations and welcome, [PERSON_NAME] and I are honored to have your weddi…" at bounding box center [361, 196] width 503 height 22
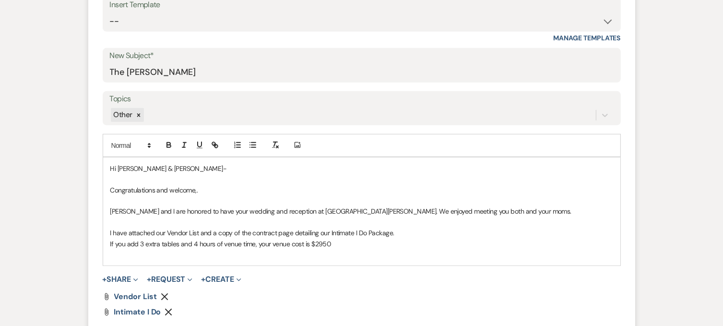
click at [196, 188] on p "Congratulations and welcome,." at bounding box center [361, 190] width 503 height 11
click at [205, 187] on p "Congratulations and welcome,." at bounding box center [361, 190] width 503 height 11
click at [175, 188] on p "Congratulations and welcome!" at bounding box center [361, 190] width 503 height 11
click at [466, 211] on p "[PERSON_NAME] and I are honored to have your wedding and reception at [GEOGRAPH…" at bounding box center [361, 211] width 503 height 11
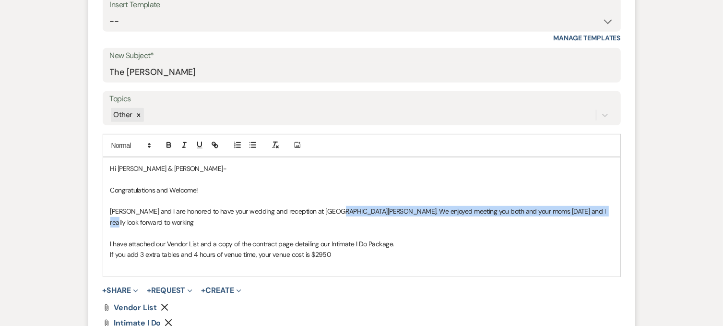
drag, startPoint x: 588, startPoint y: 205, endPoint x: 330, endPoint y: 211, distance: 258.1
click at [330, 211] on p "[PERSON_NAME] and I are honored to have your wedding and reception at [GEOGRAPH…" at bounding box center [361, 217] width 503 height 22
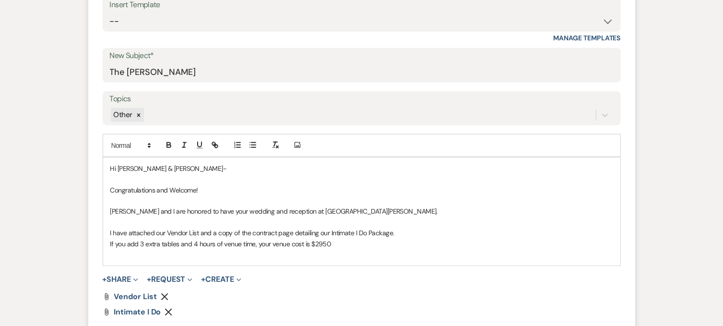
click at [109, 208] on div "Hi [PERSON_NAME] & [PERSON_NAME]- Congratulations and Welcome! [PERSON_NAME] an…" at bounding box center [361, 211] width 517 height 108
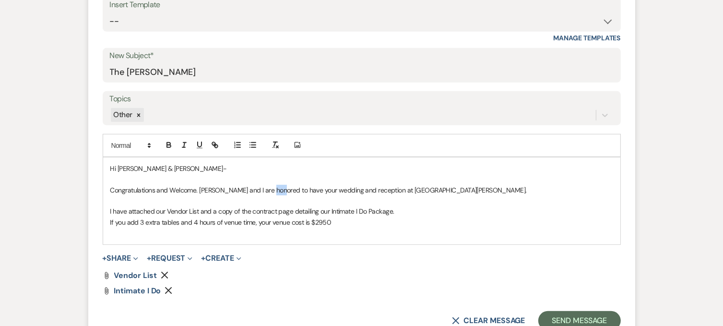
drag, startPoint x: 276, startPoint y: 187, endPoint x: 268, endPoint y: 187, distance: 7.7
click at [268, 187] on p "Congratulations and Welcome. [PERSON_NAME] and I are honored to have your weddi…" at bounding box center [361, 190] width 503 height 11
click at [275, 188] on p "Congratulations and Welcome. [PERSON_NAME] and I are honored to have your weddi…" at bounding box center [361, 190] width 503 height 11
click at [99, 178] on form "New Message X Draft saved! Recipients* Event Contacts ( [PERSON_NAME] ) Insert …" at bounding box center [361, 130] width 547 height 422
click at [269, 185] on p "Congratulations and Welcome. [PERSON_NAME] and I are honored have your wedding …" at bounding box center [361, 190] width 503 height 11
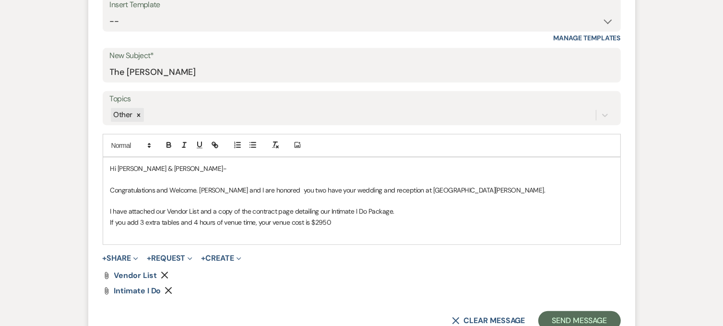
click at [308, 191] on p "Congratulations and Welcome. [PERSON_NAME] and I are honored you two have your …" at bounding box center [361, 190] width 503 height 11
click at [472, 187] on p "Congratulations and Welcome. [PERSON_NAME] and I are honored you two have chose…" at bounding box center [361, 190] width 503 height 11
click at [271, 188] on p "Congratulations and Welcome. [PERSON_NAME] and I are honored you two have chosed" at bounding box center [361, 190] width 503 height 11
click at [269, 188] on p "Congratulations and Welcome. [PERSON_NAME] and I are honored you two have chosed" at bounding box center [361, 190] width 503 height 11
click at [334, 187] on p "Congratulations and Welcome. [PERSON_NAME] and I are honored you two have chosed" at bounding box center [361, 190] width 503 height 11
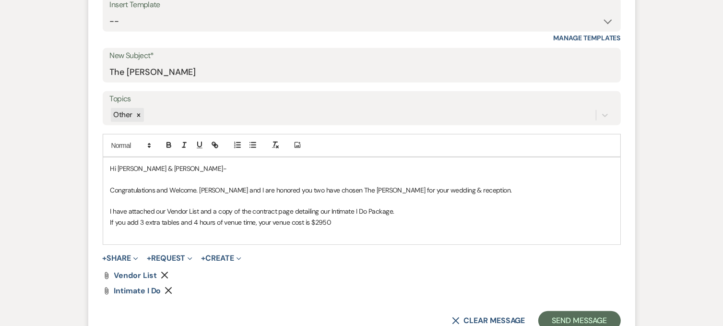
click at [338, 223] on p "If you add 3 extra tables and 4 hours of venue time, your venue cost is $2950" at bounding box center [361, 222] width 503 height 11
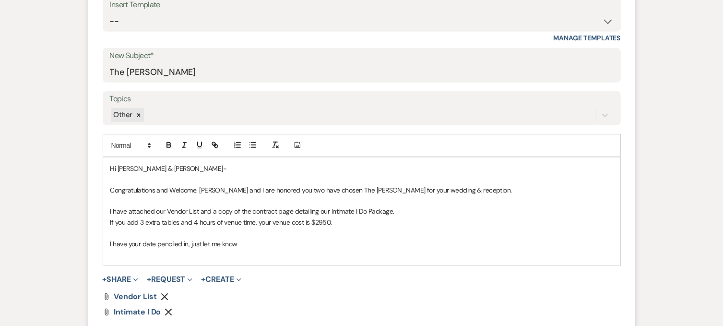
click at [342, 202] on p at bounding box center [361, 200] width 503 height 11
click at [265, 232] on p at bounding box center [361, 232] width 503 height 11
click at [255, 235] on p at bounding box center [361, 232] width 503 height 11
click at [238, 243] on p "I have your date penciled in, just let me know" at bounding box center [361, 243] width 503 height 11
click at [238, 239] on p "I have your date penciled in, just let me know about the hours" at bounding box center [361, 243] width 503 height 11
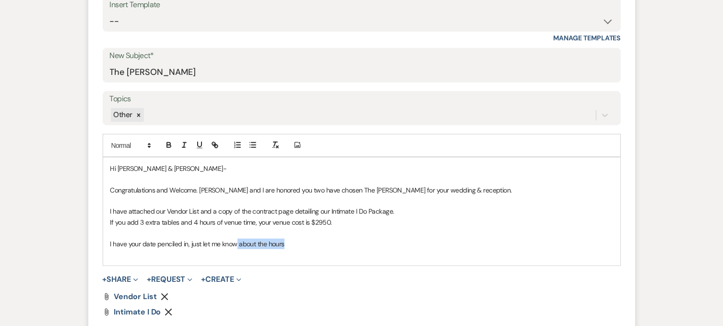
drag, startPoint x: 234, startPoint y: 239, endPoint x: 293, endPoint y: 244, distance: 58.7
click at [293, 244] on p "I have your date penciled in, just let me know about the hours" at bounding box center [361, 243] width 503 height 11
click at [316, 279] on div "+ Share Expand Doc Upload Documents Add Photo Images Pref Vendors Preferred ven…" at bounding box center [362, 279] width 518 height 12
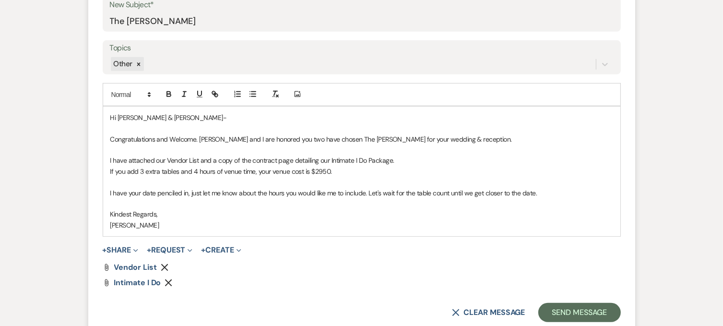
scroll to position [507, 0]
click at [561, 310] on button "Send Message" at bounding box center [579, 311] width 82 height 19
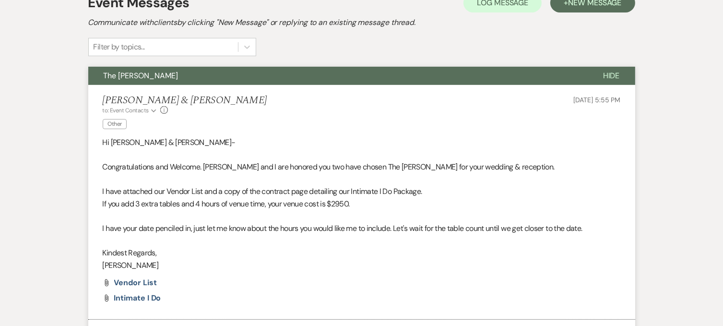
scroll to position [290, 0]
